Goal: Information Seeking & Learning: Learn about a topic

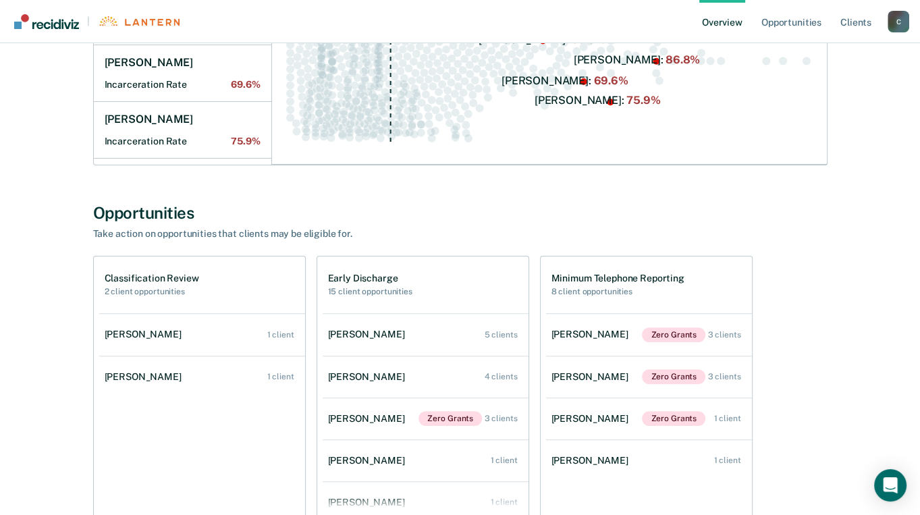
scroll to position [337, 0]
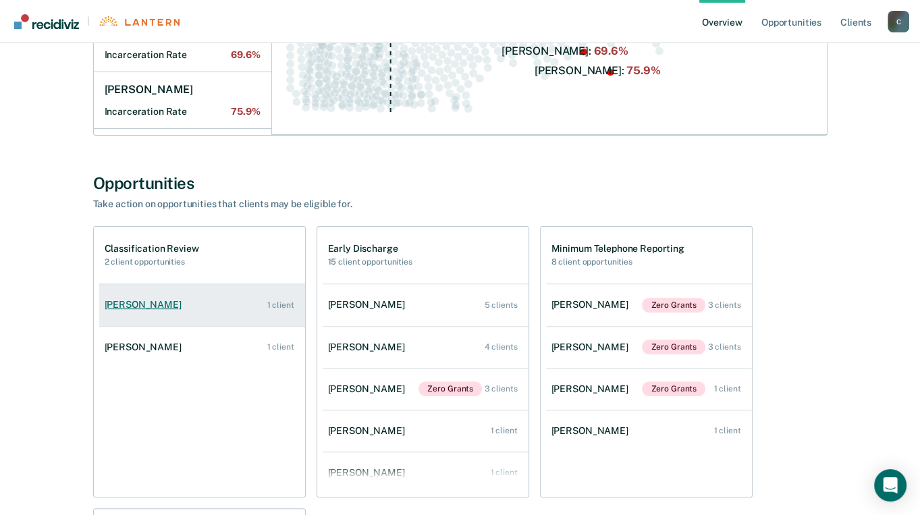
click at [142, 305] on div "[PERSON_NAME]" at bounding box center [146, 304] width 82 height 11
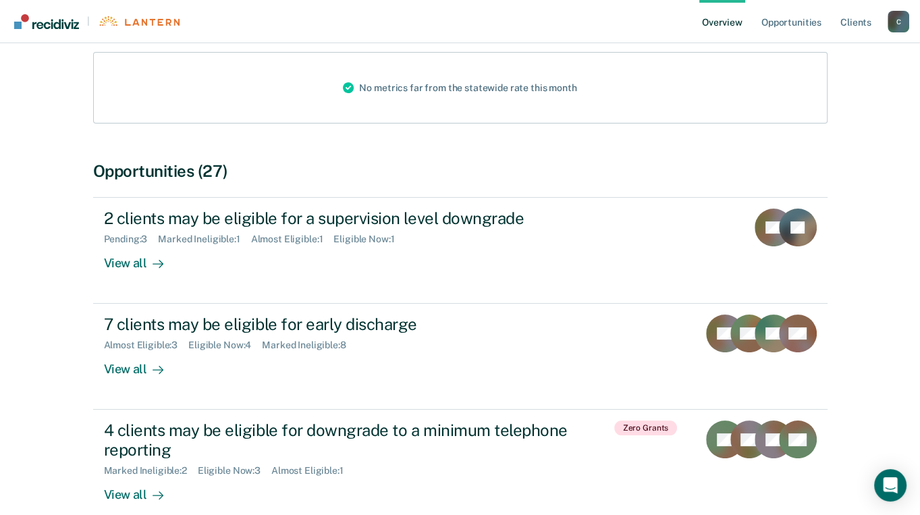
scroll to position [203, 0]
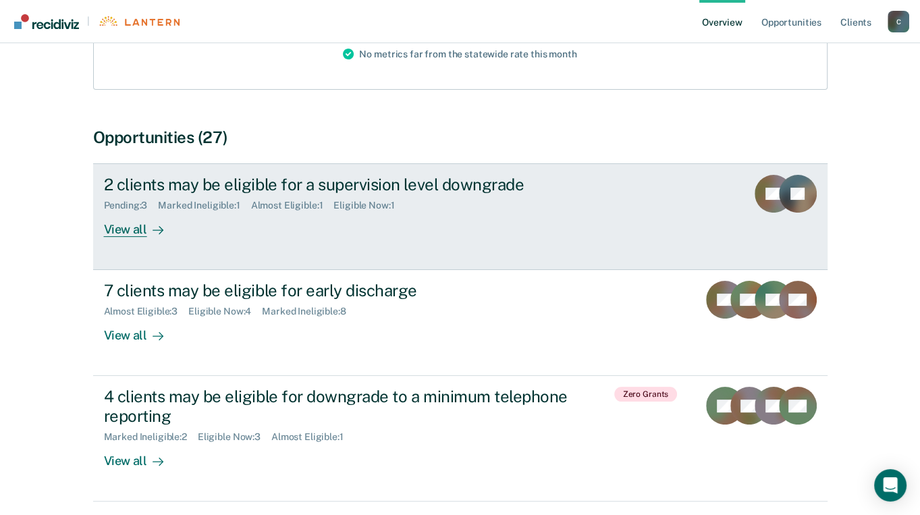
click at [115, 231] on div "View all" at bounding box center [142, 224] width 76 height 26
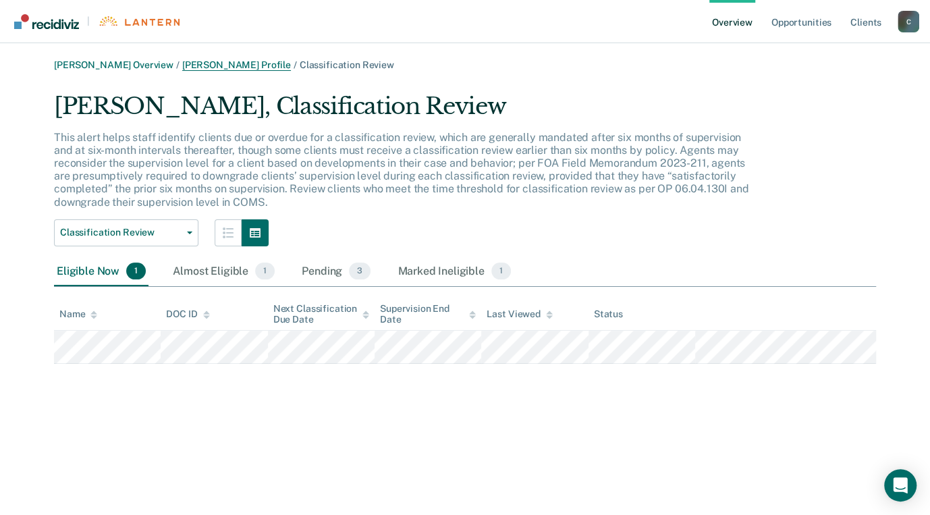
click at [263, 62] on link "[PERSON_NAME] Profile" at bounding box center [236, 64] width 109 height 11
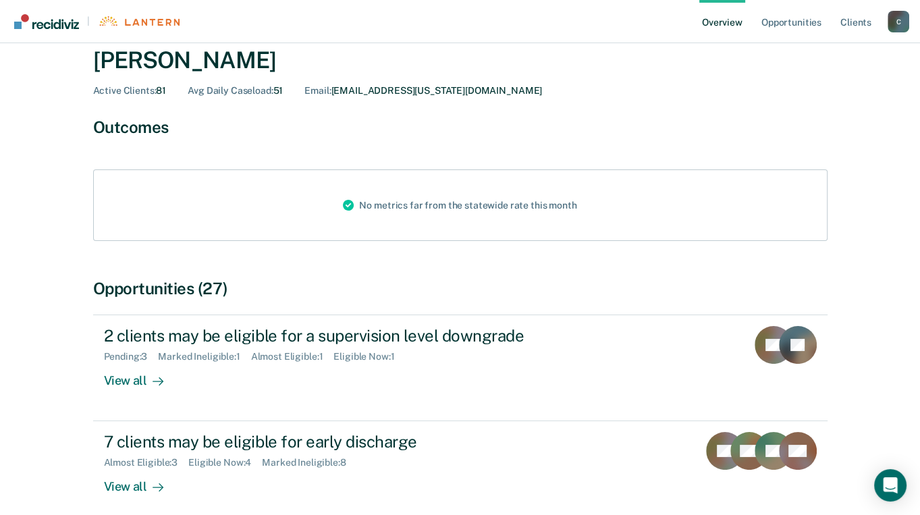
scroll to position [135, 0]
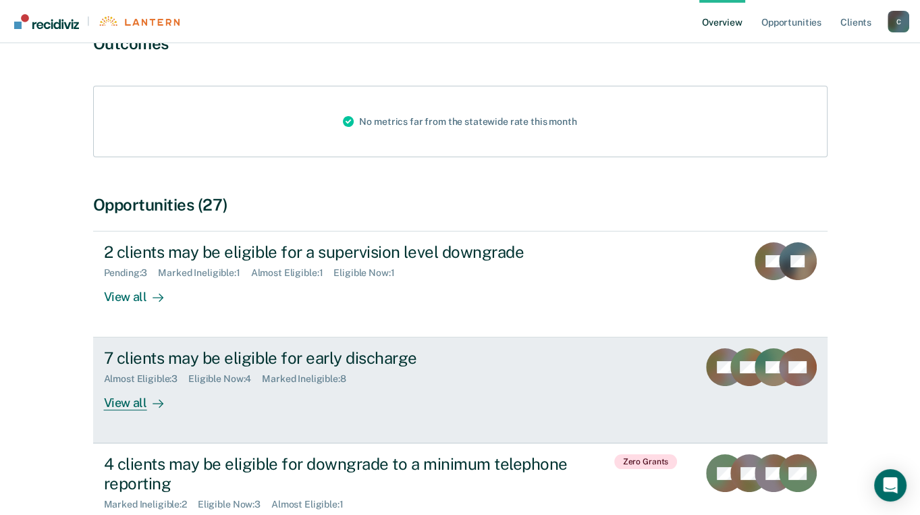
click at [117, 402] on div "View all" at bounding box center [142, 398] width 76 height 26
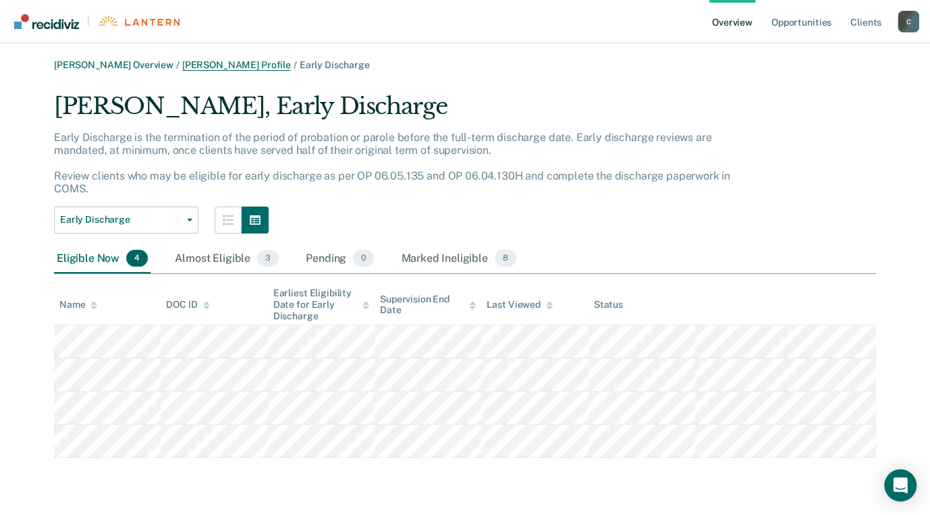
click at [251, 68] on link "[PERSON_NAME] Profile" at bounding box center [236, 64] width 109 height 11
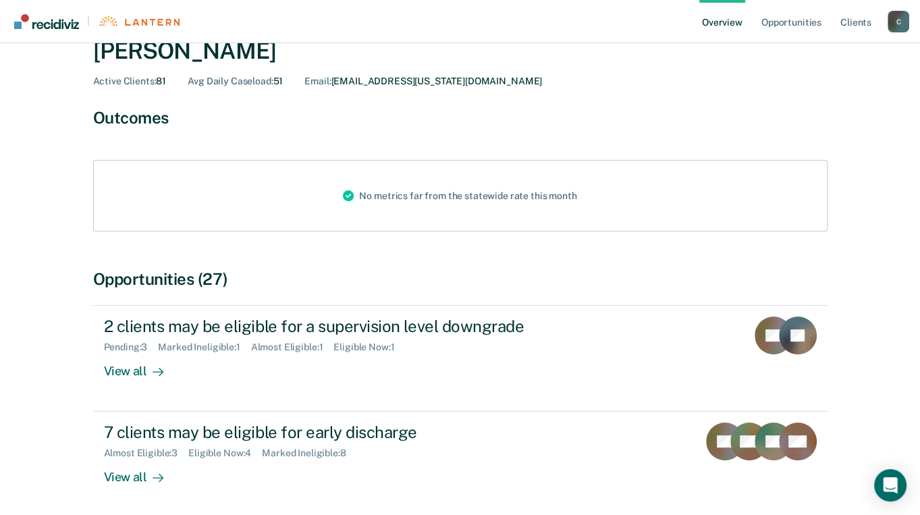
scroll to position [203, 0]
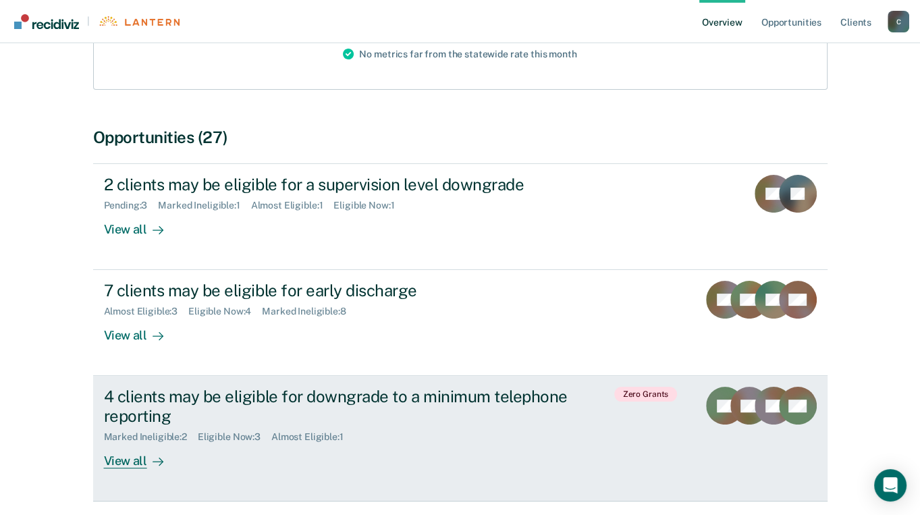
click at [133, 461] on div "View all" at bounding box center [142, 456] width 76 height 26
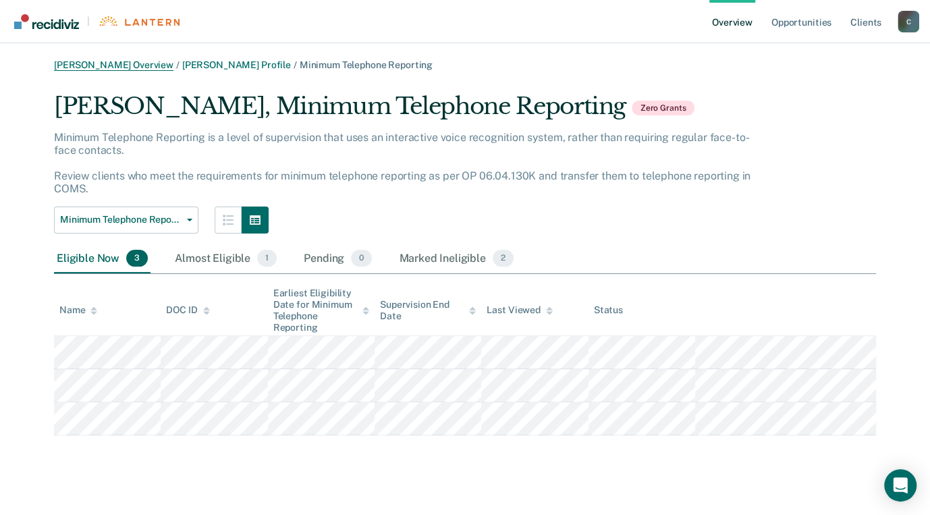
click at [132, 66] on link "[PERSON_NAME] Overview" at bounding box center [114, 64] width 120 height 11
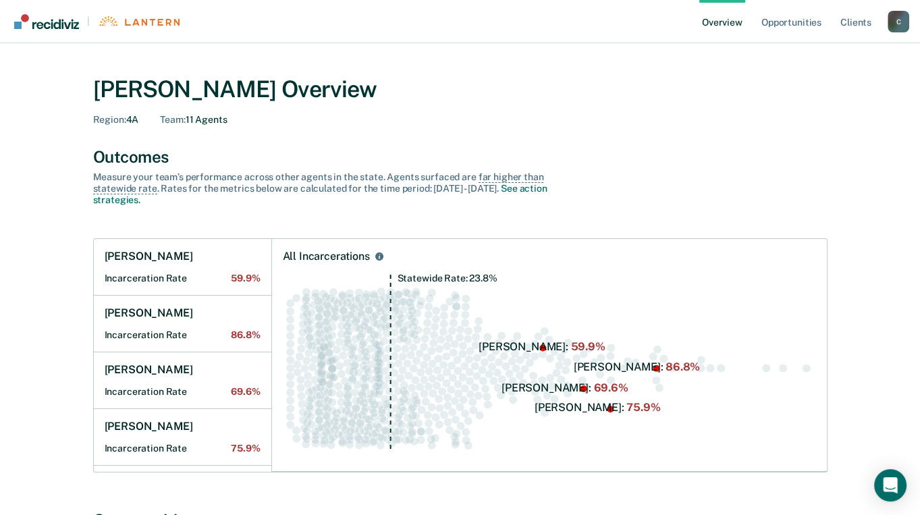
click at [595, 369] on icon "Statewide Rate: 23.8%" at bounding box center [549, 367] width 533 height 187
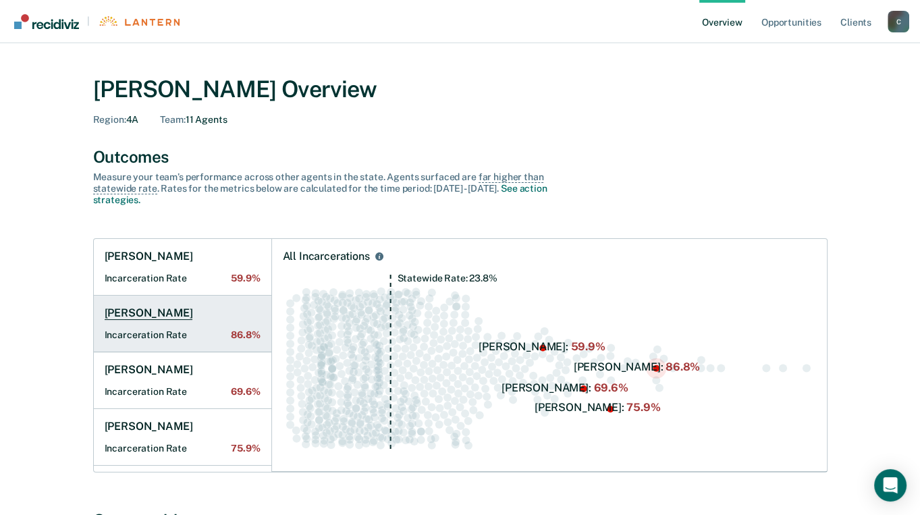
click at [127, 310] on h1 "[PERSON_NAME]" at bounding box center [149, 314] width 88 height 14
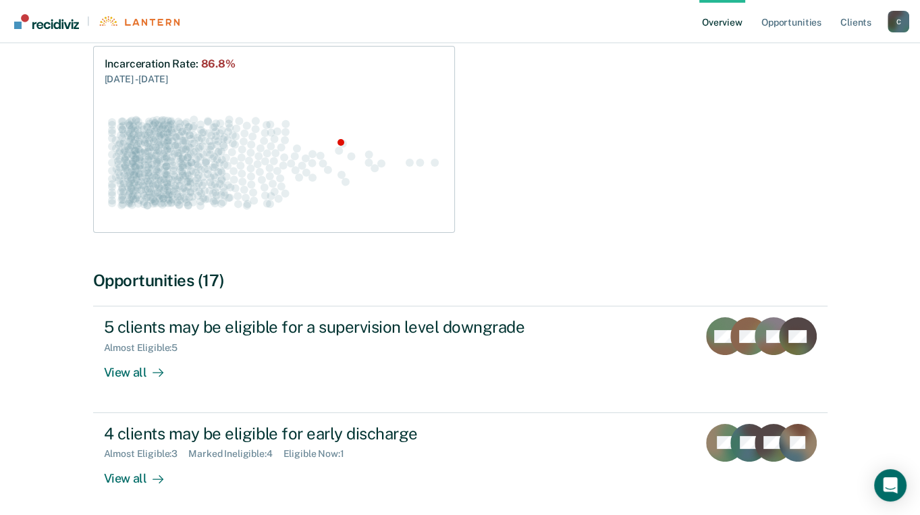
scroll to position [203, 0]
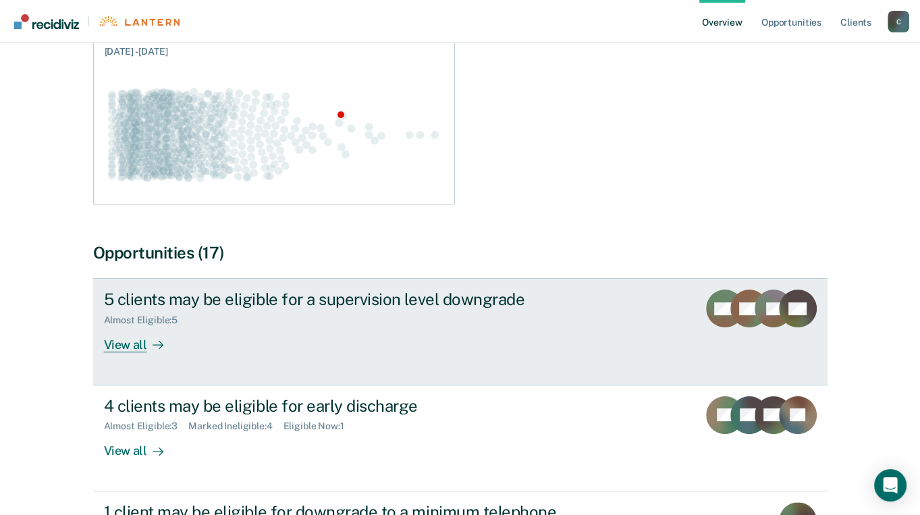
click at [115, 350] on div "View all" at bounding box center [142, 339] width 76 height 26
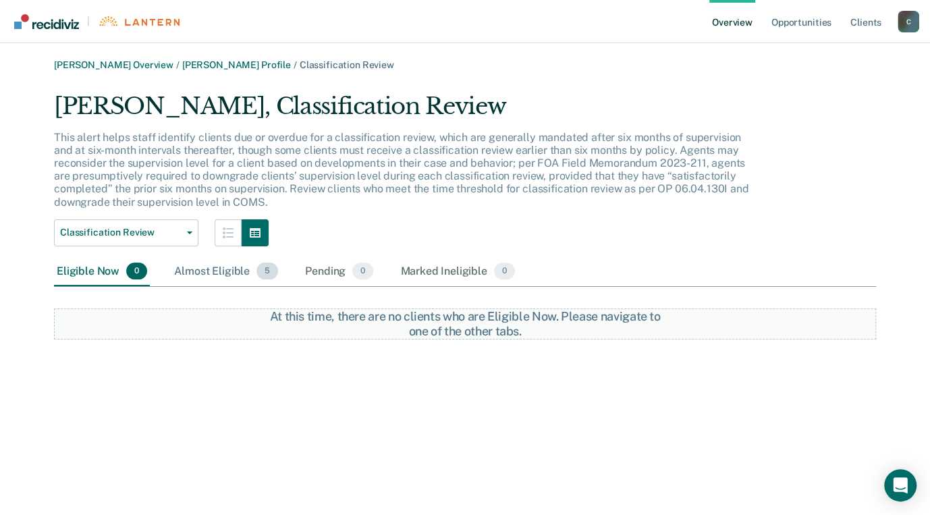
click at [225, 276] on div "Almost Eligible 5" at bounding box center [226, 272] width 109 height 30
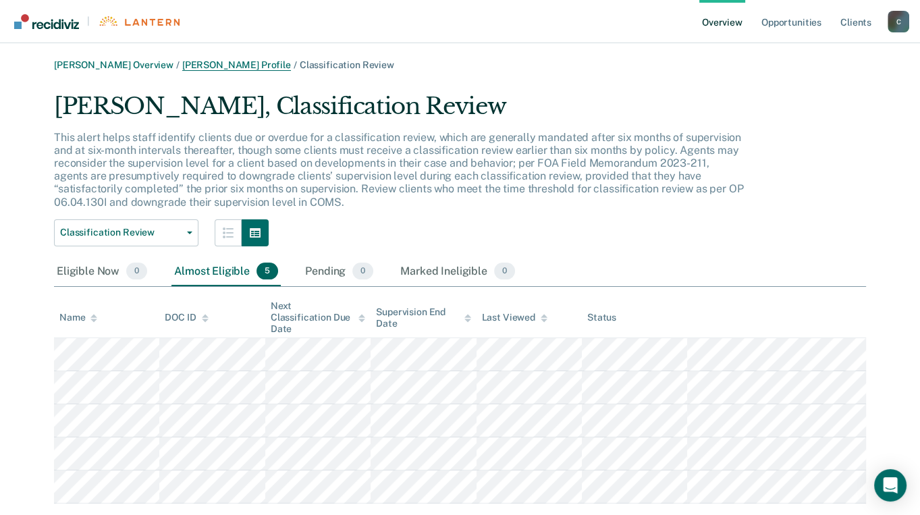
click at [211, 63] on link "[PERSON_NAME] Profile" at bounding box center [236, 64] width 109 height 11
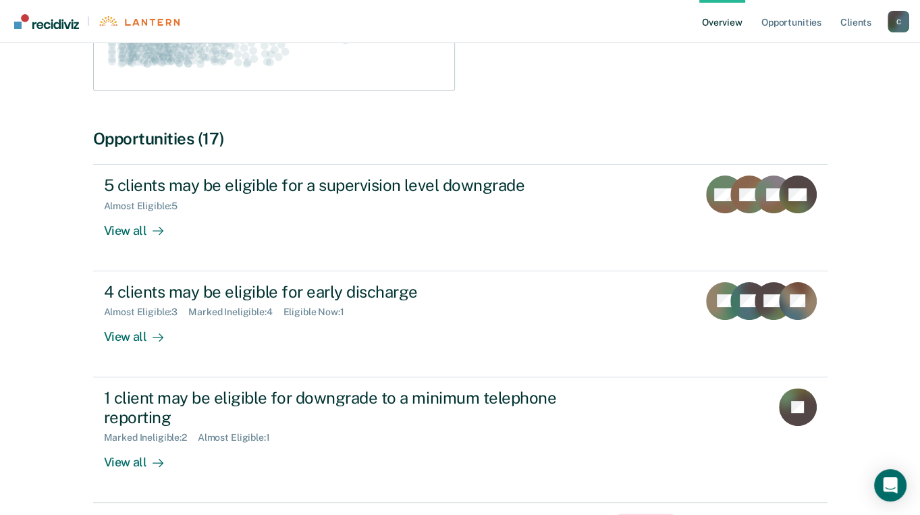
scroll to position [337, 0]
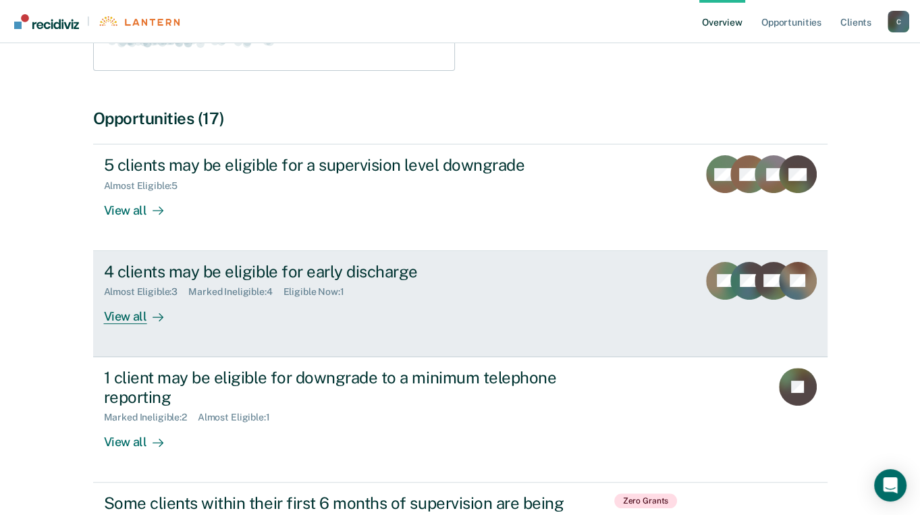
click at [127, 321] on div "View all" at bounding box center [142, 311] width 76 height 26
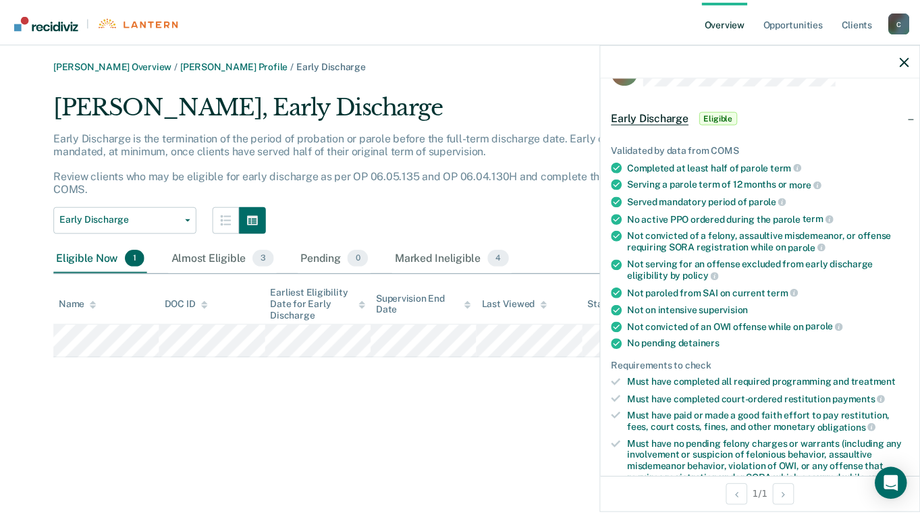
scroll to position [68, 0]
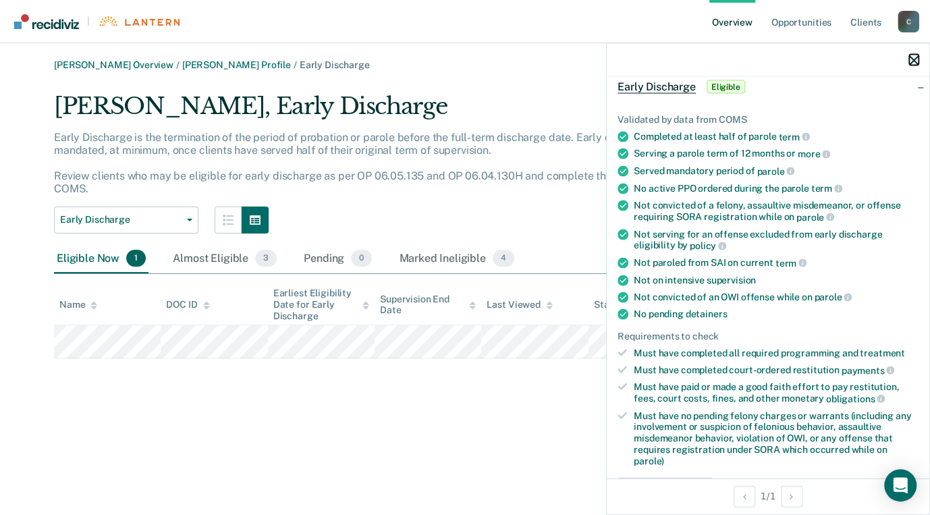
click at [916, 57] on icon "button" at bounding box center [913, 59] width 9 height 9
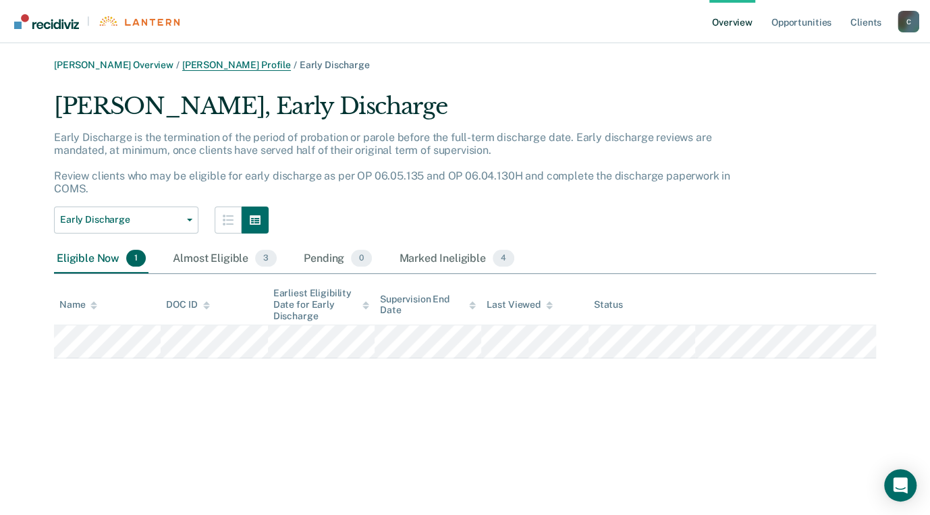
click at [232, 66] on link "[PERSON_NAME] Profile" at bounding box center [236, 64] width 109 height 11
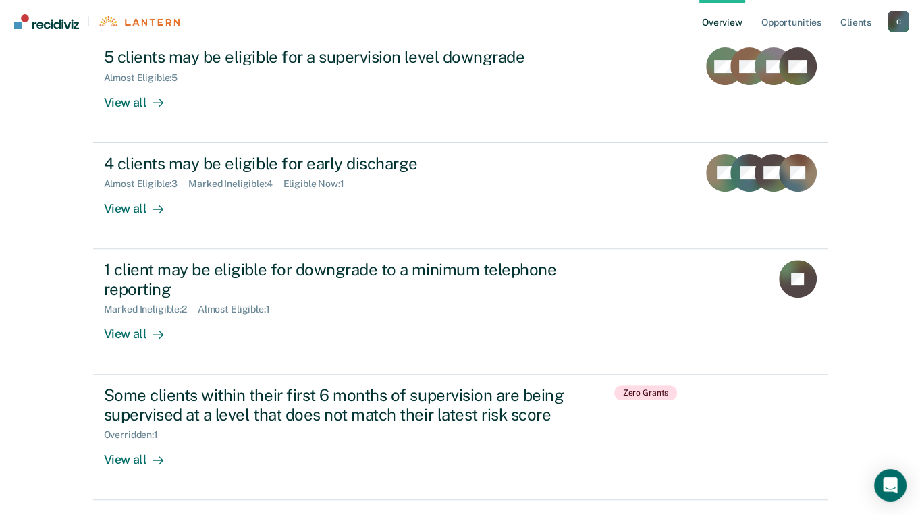
scroll to position [473, 0]
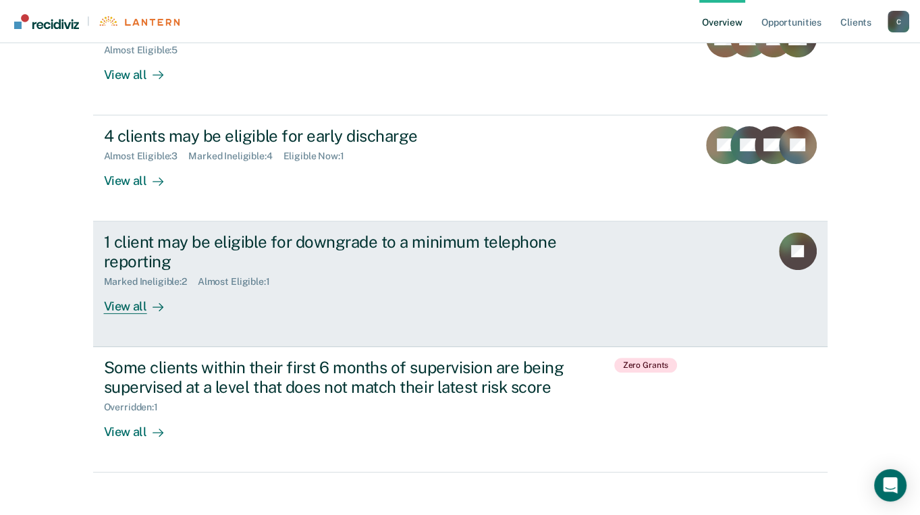
click at [114, 305] on div "View all" at bounding box center [142, 301] width 76 height 26
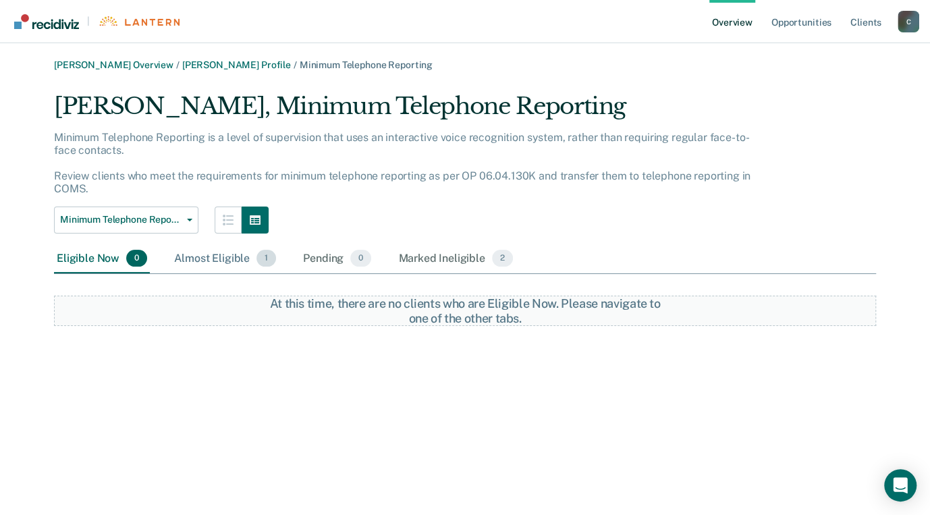
click at [202, 261] on div "Almost Eligible 1" at bounding box center [225, 259] width 107 height 30
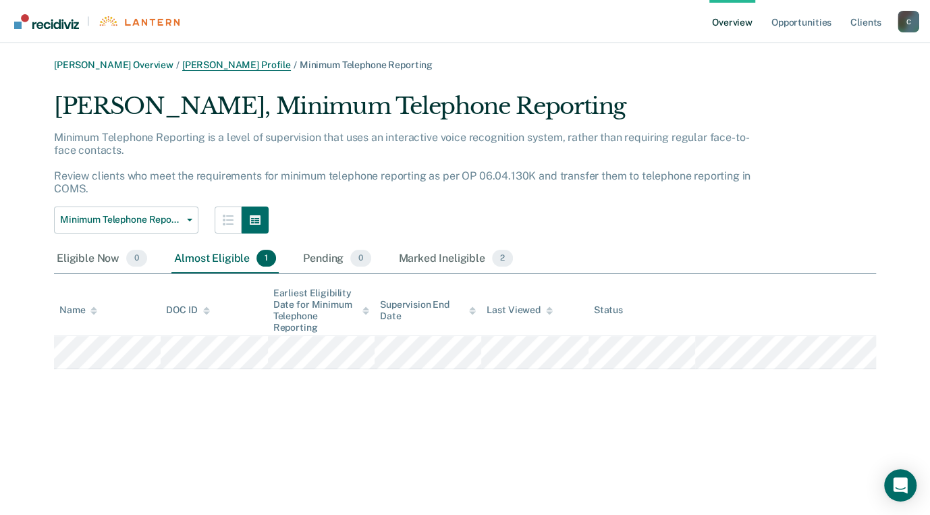
click at [223, 64] on link "[PERSON_NAME] Profile" at bounding box center [236, 64] width 109 height 11
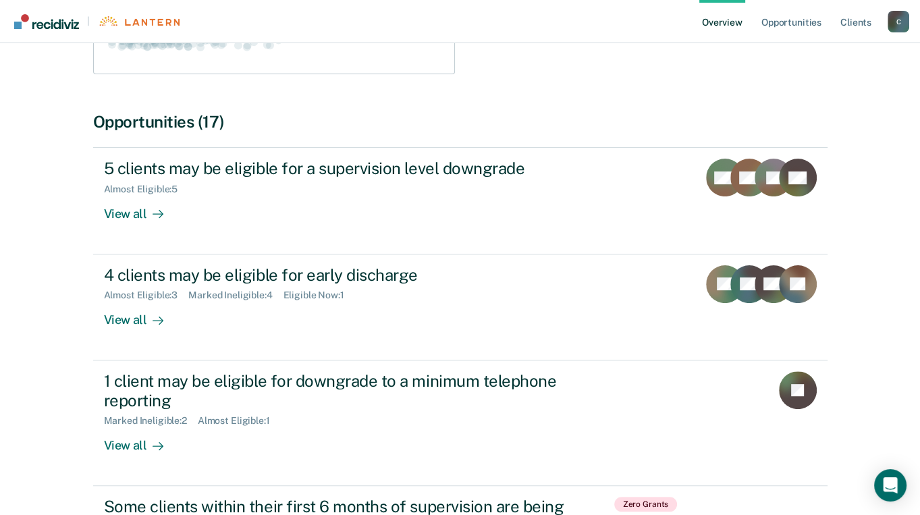
scroll to position [473, 0]
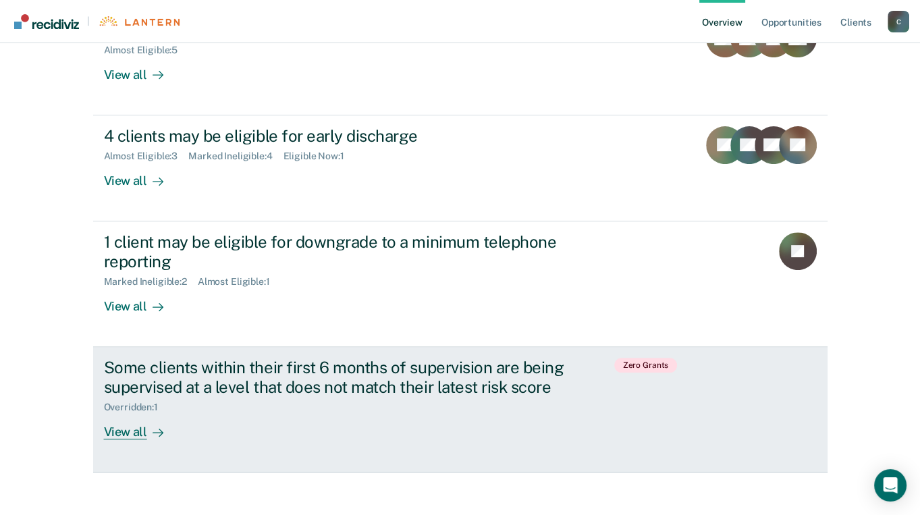
click at [118, 431] on div "View all" at bounding box center [142, 426] width 76 height 26
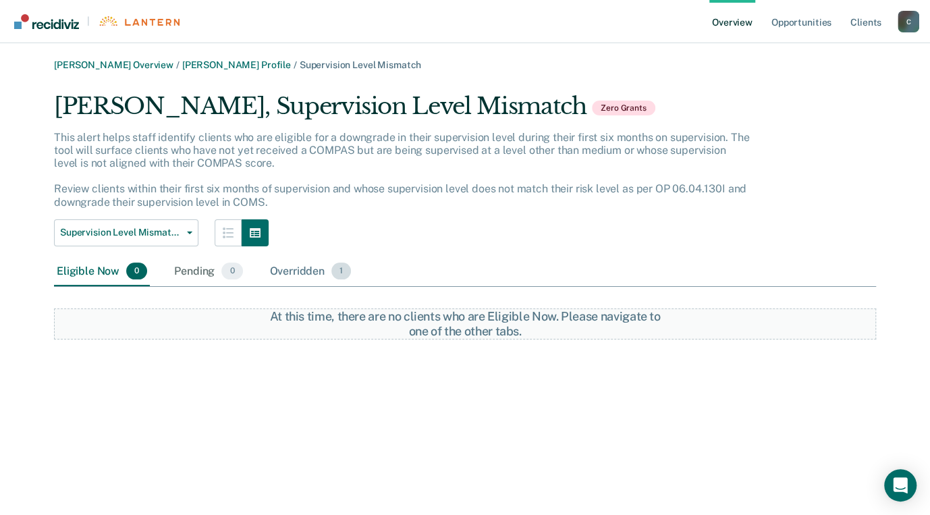
click at [297, 267] on div "Overridden 1" at bounding box center [310, 272] width 87 height 30
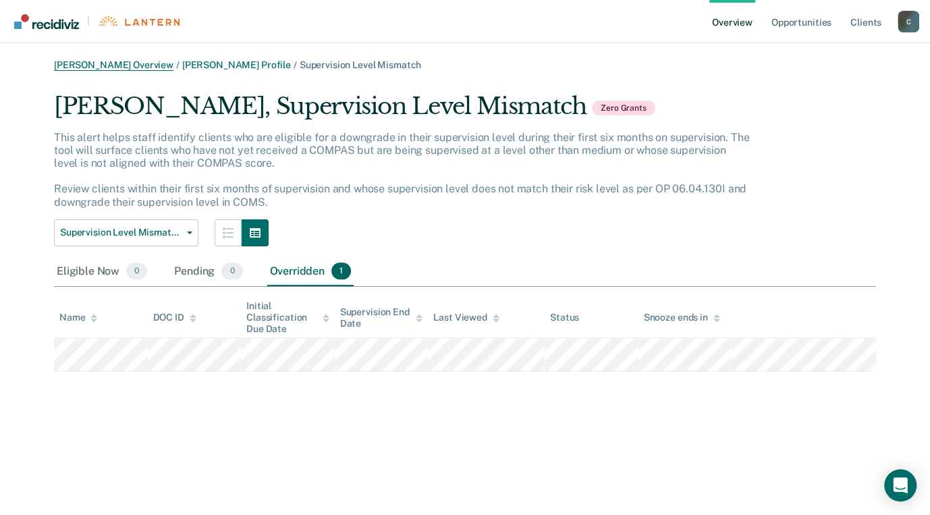
click at [148, 63] on link "[PERSON_NAME] Overview" at bounding box center [114, 64] width 120 height 11
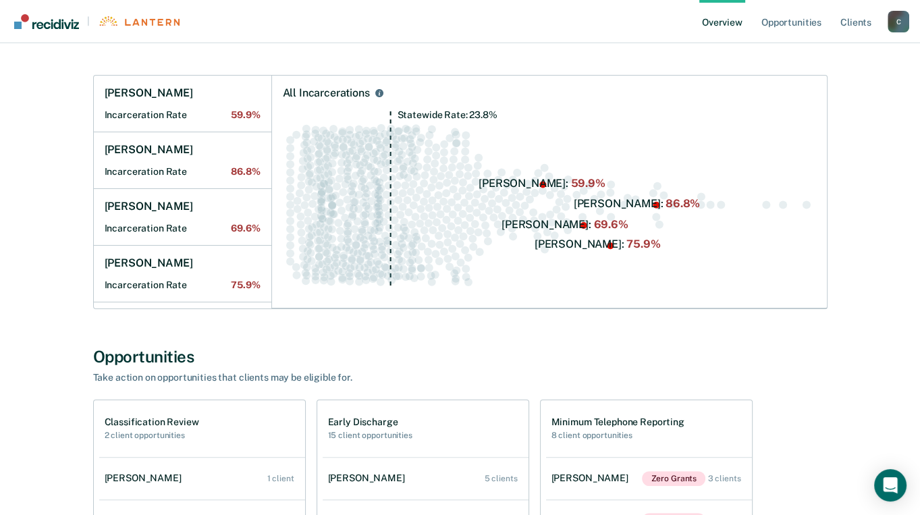
scroll to position [337, 0]
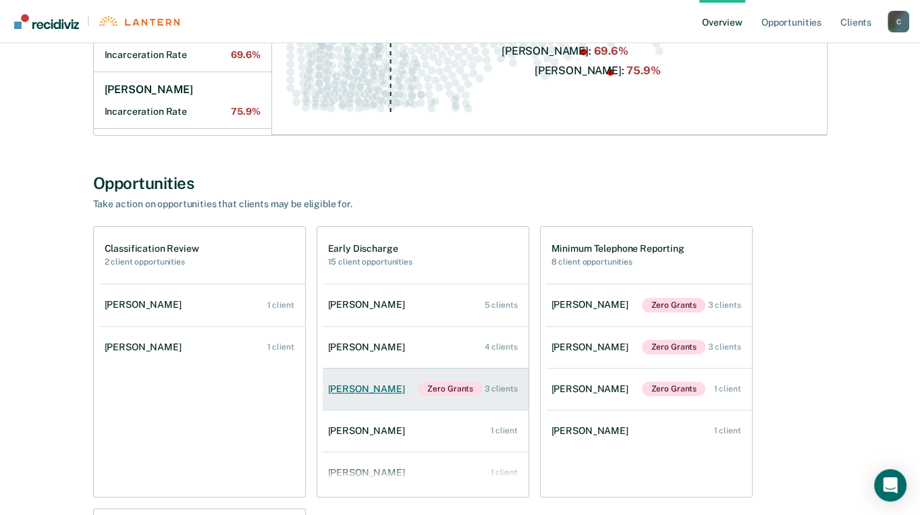
click at [363, 386] on div "[PERSON_NAME]" at bounding box center [369, 389] width 82 height 11
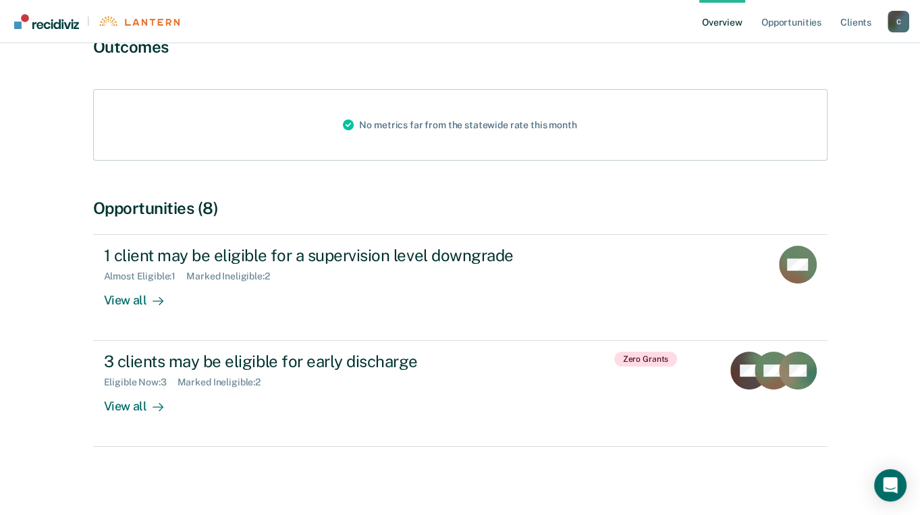
scroll to position [133, 0]
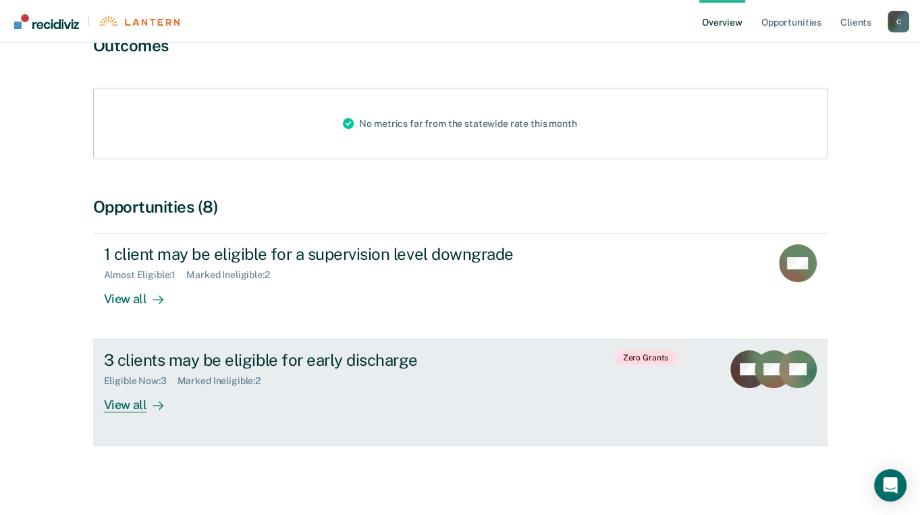
click at [133, 404] on div "View all" at bounding box center [142, 400] width 76 height 26
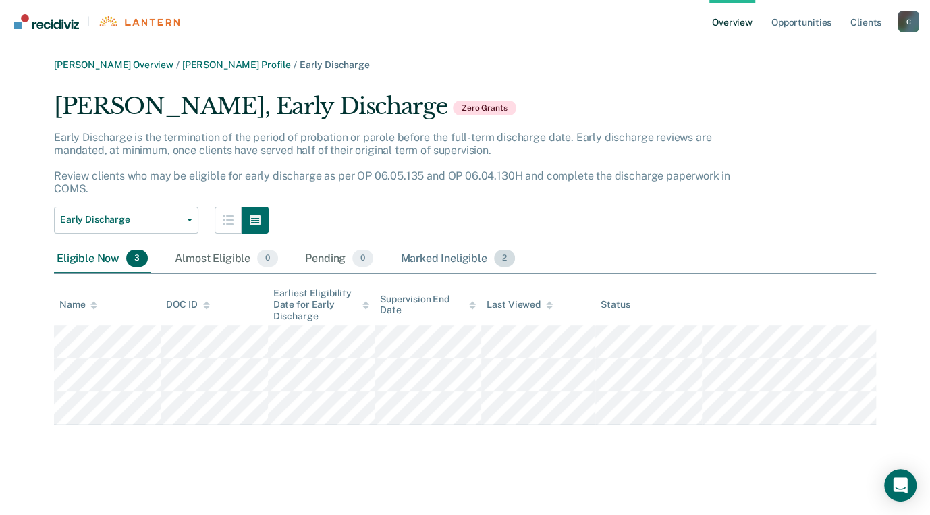
click at [424, 257] on div "Marked Ineligible 2" at bounding box center [458, 259] width 120 height 30
